Goal: Information Seeking & Learning: Compare options

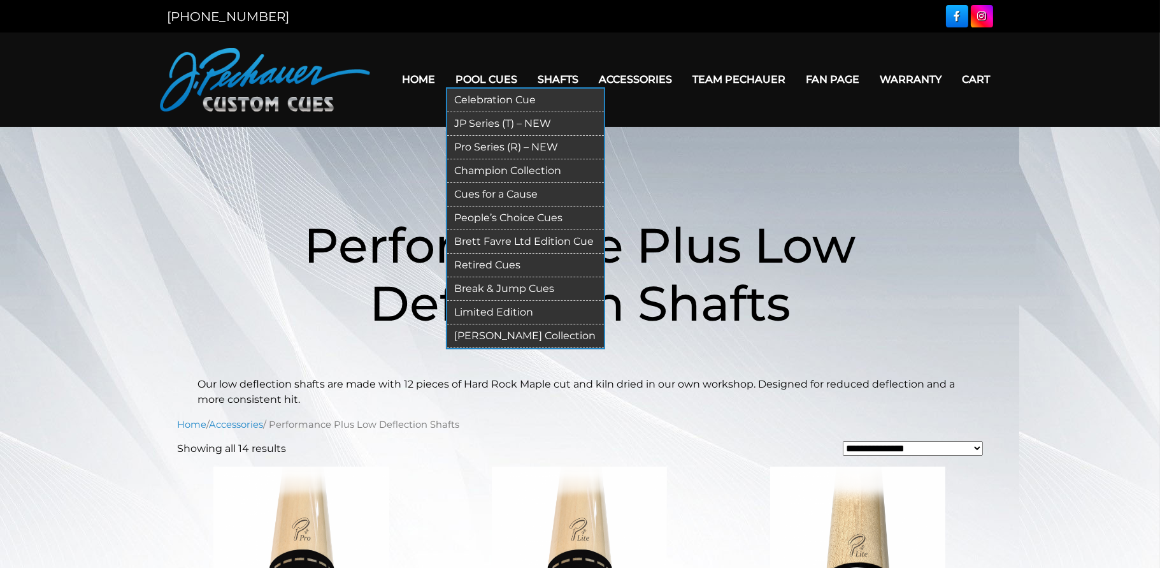
click at [548, 234] on link "Brett Favre Ltd Edition Cue" at bounding box center [525, 242] width 157 height 24
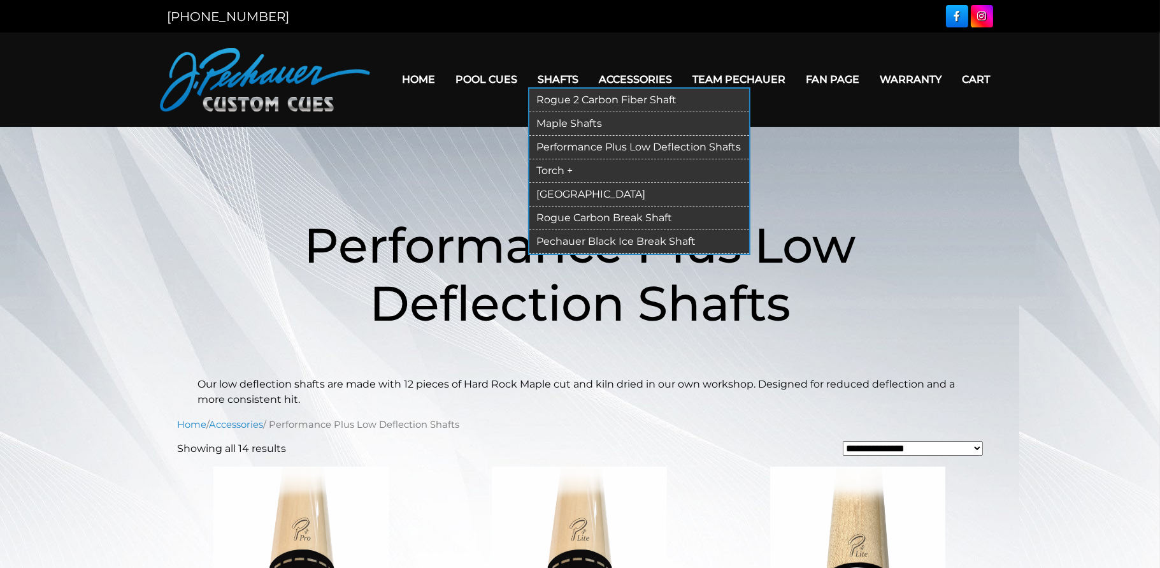
click at [578, 238] on link "Pechauer Black Ice Break Shaft" at bounding box center [639, 242] width 220 height 24
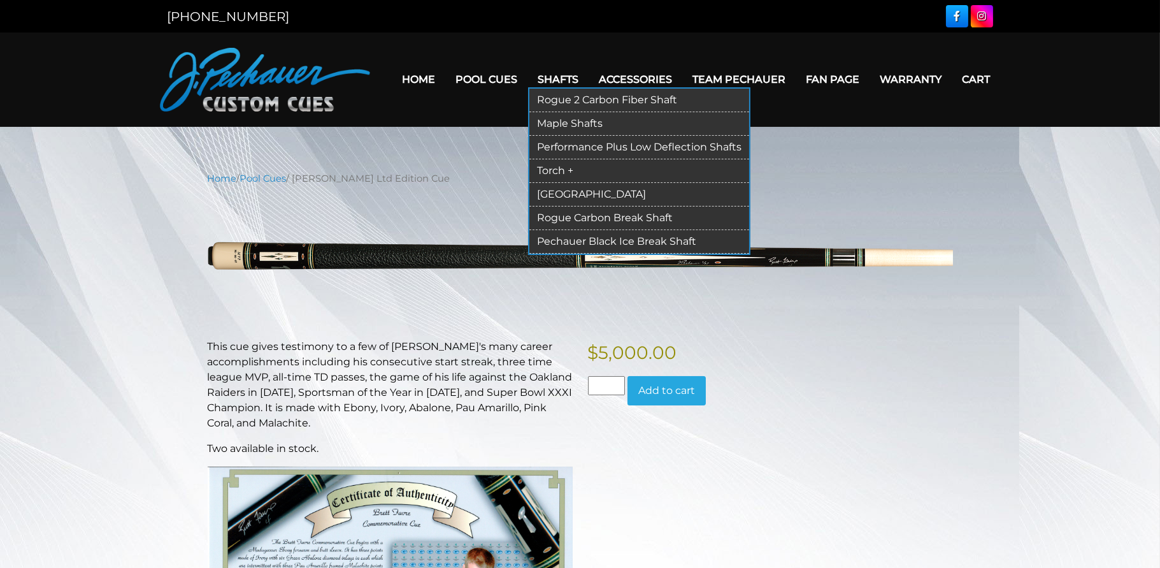
click at [578, 167] on link "Torch +" at bounding box center [639, 171] width 220 height 24
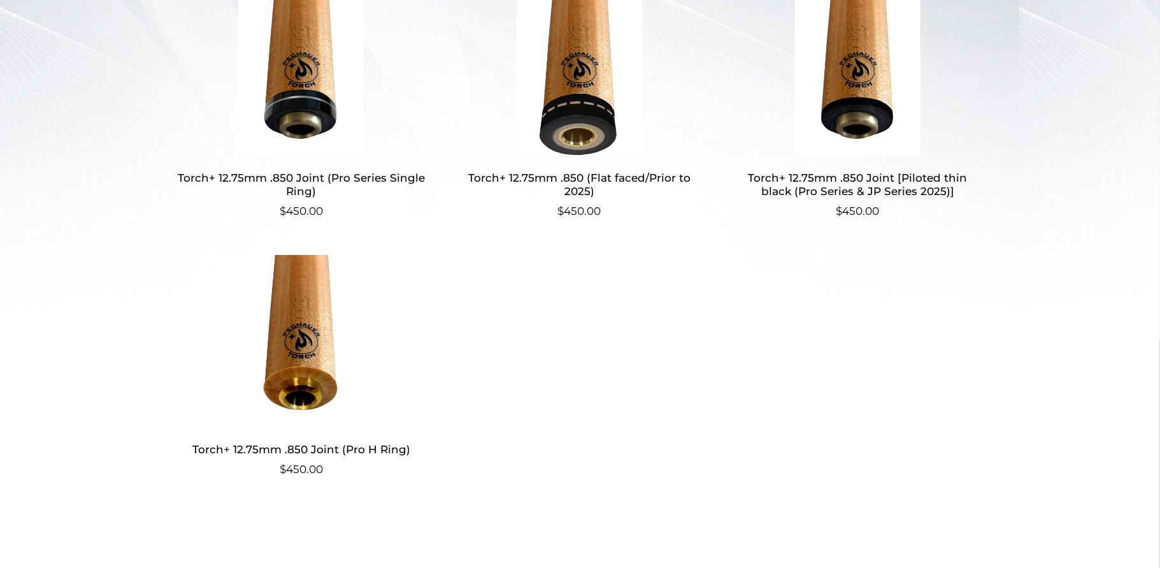
scroll to position [319, 0]
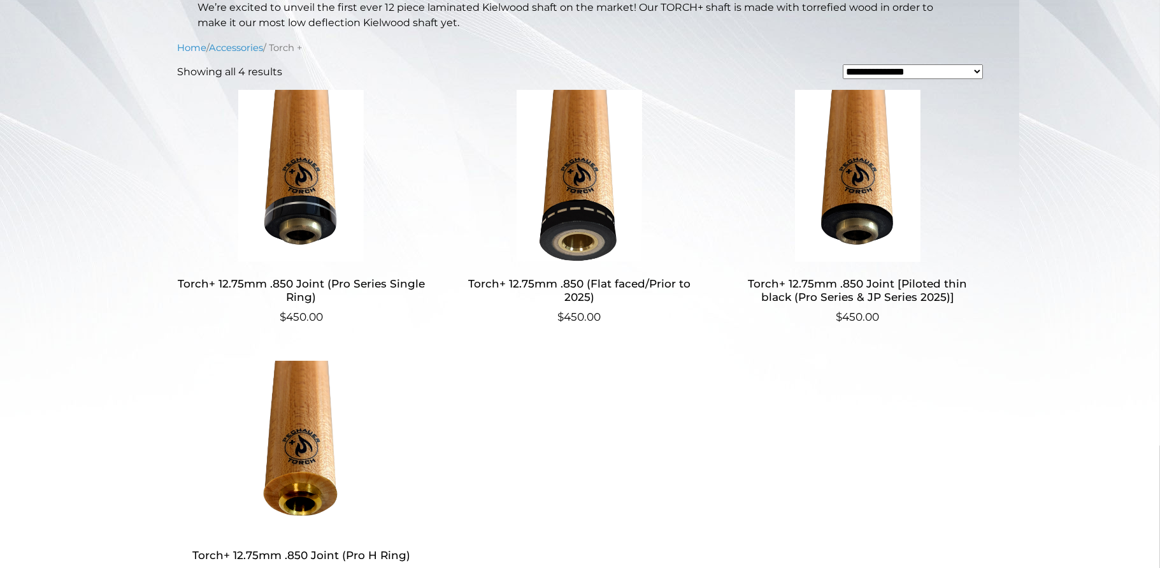
click at [903, 218] on img at bounding box center [858, 176] width 248 height 172
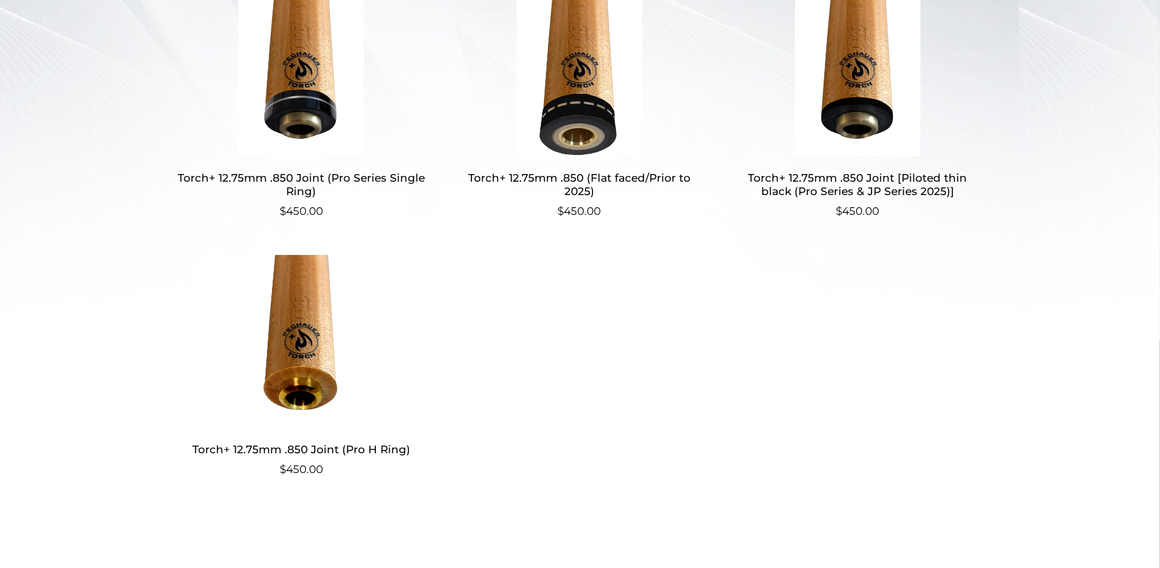
scroll to position [212, 0]
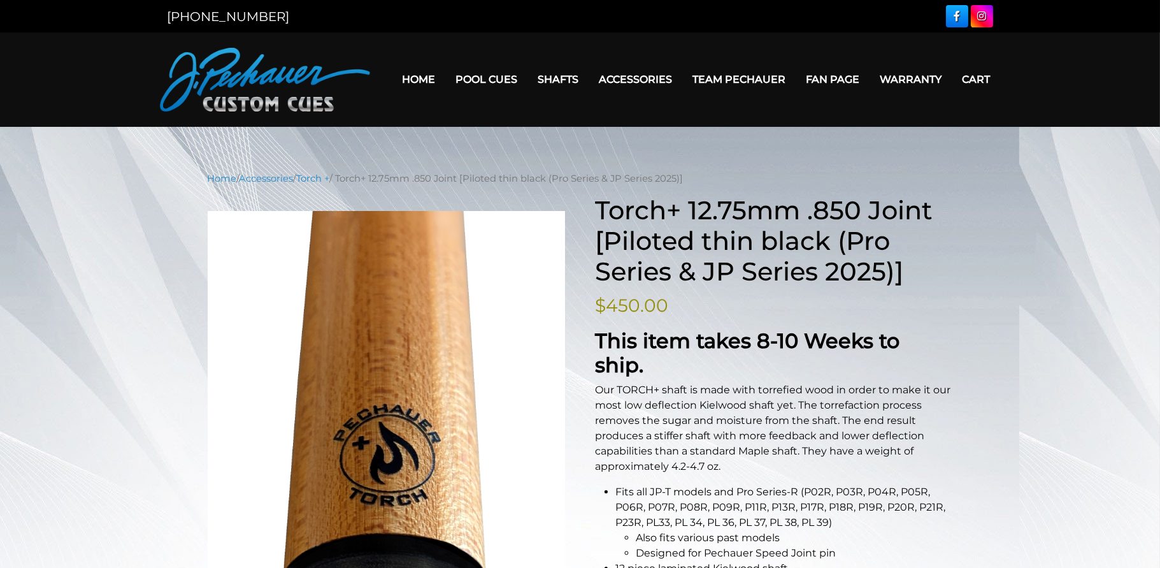
scroll to position [106, 0]
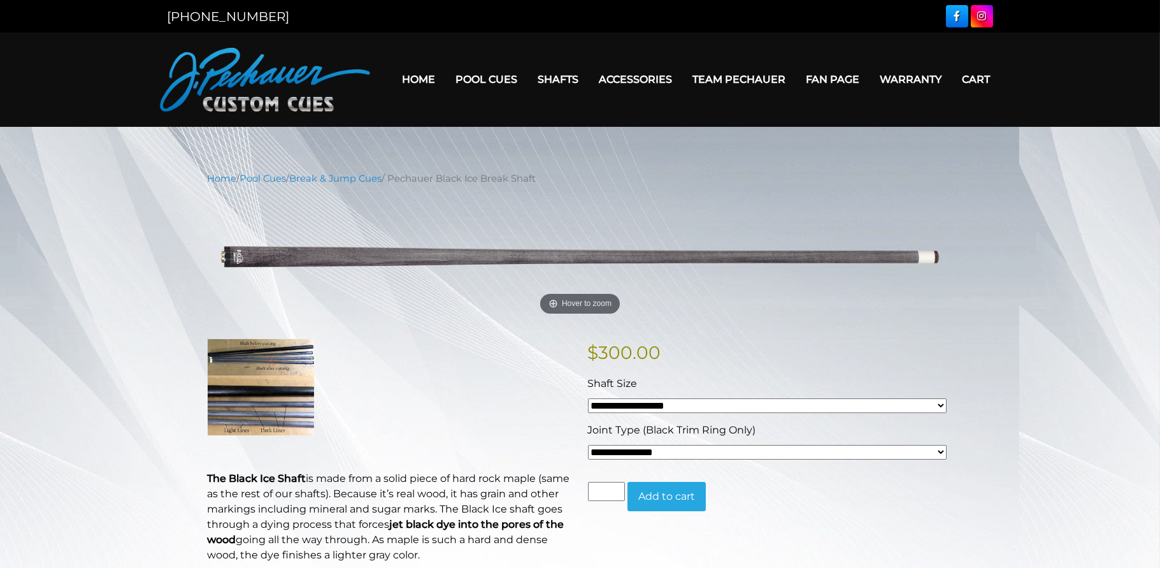
scroll to position [212, 0]
